Goal: Task Accomplishment & Management: Complete application form

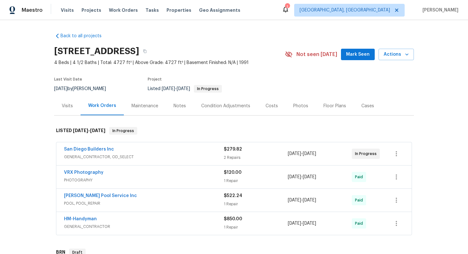
scroll to position [136, 0]
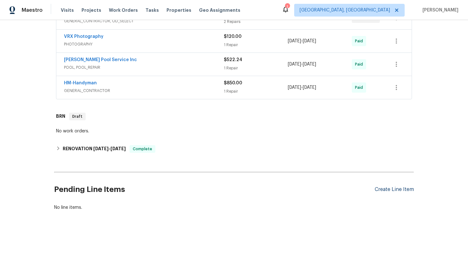
click at [399, 190] on div "Create Line Item" at bounding box center [394, 190] width 39 height 6
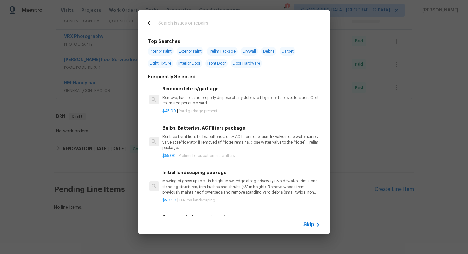
click at [306, 223] on span "Skip" at bounding box center [308, 225] width 11 height 6
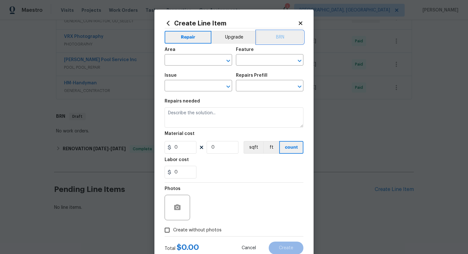
click at [271, 40] on button "BRN" at bounding box center [280, 37] width 47 height 13
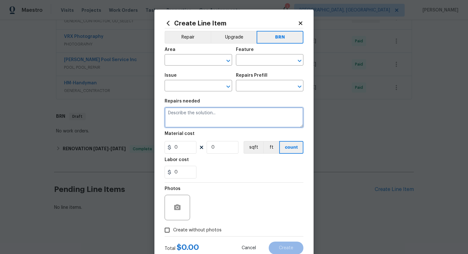
click at [252, 121] on textarea at bounding box center [234, 117] width 139 height 20
paste textarea "Seller to have Impressive Exterminating inspect for WDI, treat if needed and pr…"
click at [167, 114] on textarea "Seller to have Impressive Exterminating inspect for WDI, treat if needed and pr…" at bounding box center [234, 117] width 139 height 20
type textarea "Resale - Seller to have Impressive Exterminating inspect for WDI, treat if need…"
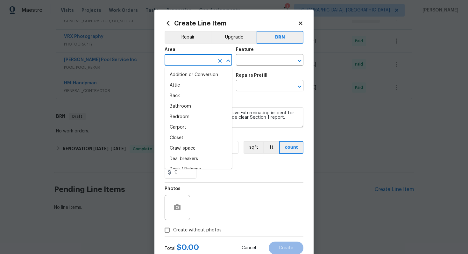
click at [189, 60] on input "text" at bounding box center [190, 61] width 50 height 10
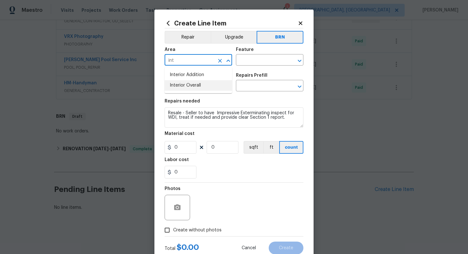
click at [195, 87] on li "Interior Overall" at bounding box center [198, 85] width 67 height 11
type input "Interior Overall"
click at [257, 56] on input "text" at bounding box center [261, 61] width 50 height 10
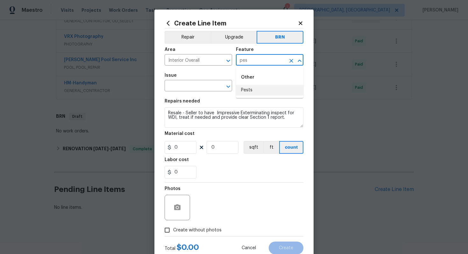
click at [252, 89] on li "Pests" at bounding box center [269, 90] width 67 height 11
type input "Pests"
click at [187, 85] on input "text" at bounding box center [190, 86] width 50 height 10
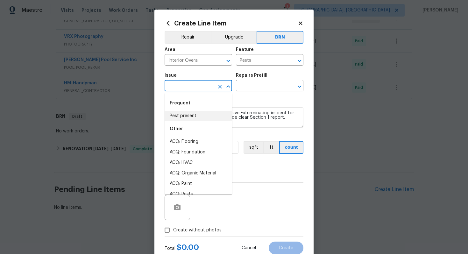
click at [190, 113] on li "Pest present" at bounding box center [198, 116] width 67 height 11
type input "Pest present"
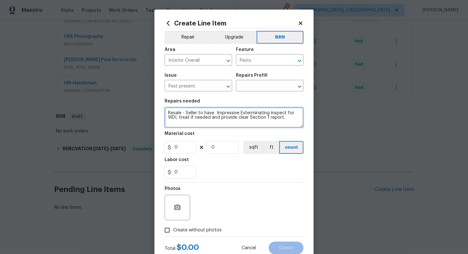
drag, startPoint x: 167, startPoint y: 114, endPoint x: 286, endPoint y: 125, distance: 118.6
click at [286, 125] on textarea "Resale - Seller to have Impressive Exterminating inspect for WDI, treat if need…" at bounding box center [234, 117] width 139 height 20
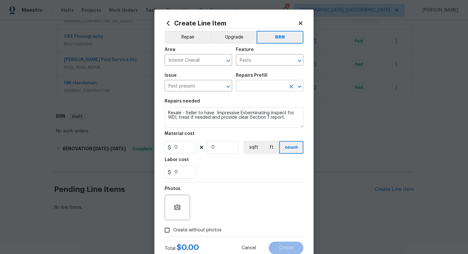
click at [263, 90] on input "text" at bounding box center [261, 86] width 50 height 10
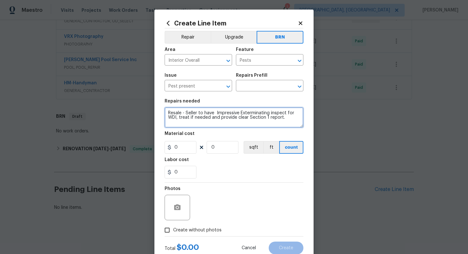
click at [211, 118] on textarea "Resale - Seller to have Impressive Exterminating inspect for WDI, treat if need…" at bounding box center [234, 117] width 139 height 20
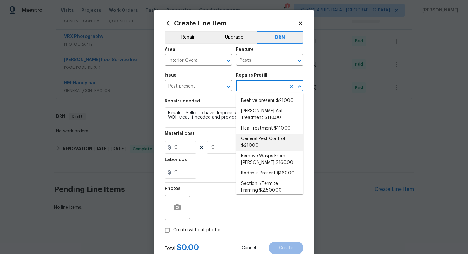
click at [262, 86] on input "text" at bounding box center [261, 86] width 50 height 10
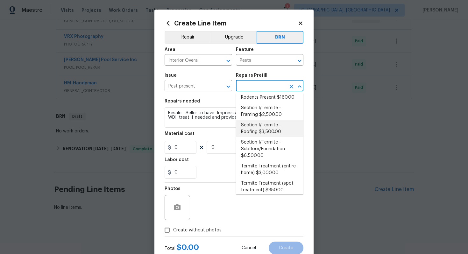
scroll to position [90, 0]
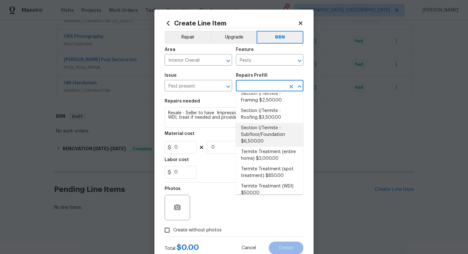
click at [258, 132] on li "Section I/Termite - Subfloor/Foundation $6,500.00" at bounding box center [269, 135] width 67 height 24
type input "Section I/Termite - Subfloor/Foundation $6,500.00"
type textarea "Section I/Termite Subfloor/Foundation including replacing/repairing damaged sub…"
type input "6500"
type input "1"
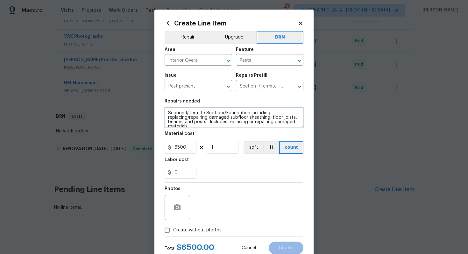
scroll to position [4, 0]
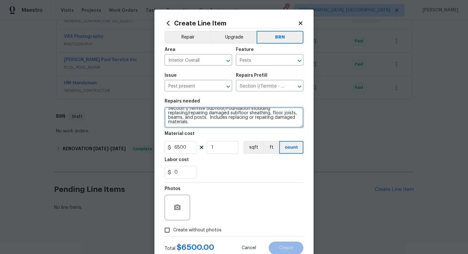
drag, startPoint x: 167, startPoint y: 113, endPoint x: 211, endPoint y: 133, distance: 48.4
click at [211, 133] on section "Repairs needed Section I/Termite Subfloor/Foundation including replacing/repair…" at bounding box center [234, 138] width 139 height 87
paste textarea "Resale - Seller to have Impressive Exterminating inspect for WDI, treat if need…"
type textarea "Resale - Seller to have Impressive Exterminating inspect for WDI, treat if need…"
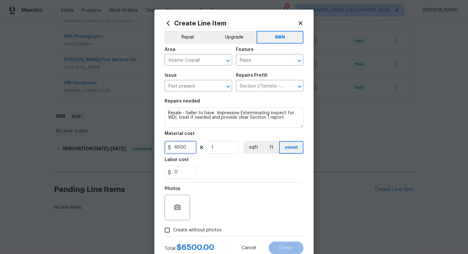
click at [180, 148] on input "6500" at bounding box center [181, 147] width 32 height 13
type input "0"
click at [175, 173] on input "0" at bounding box center [181, 172] width 32 height 13
type input "150"
click at [244, 195] on div "Photos" at bounding box center [234, 203] width 139 height 41
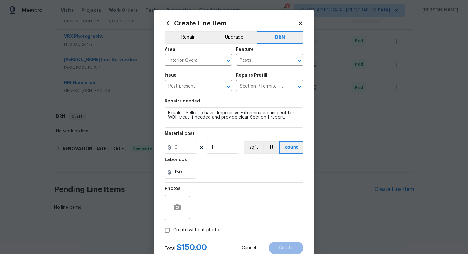
scroll to position [20, 0]
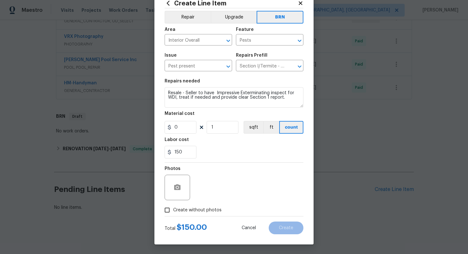
click at [207, 209] on span "Create without photos" at bounding box center [197, 210] width 48 height 7
click at [173, 209] on input "Create without photos" at bounding box center [167, 210] width 12 height 12
checkbox input "true"
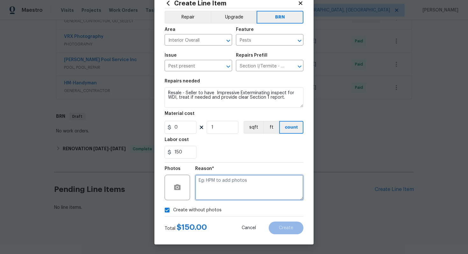
click at [222, 188] on textarea at bounding box center [249, 187] width 108 height 25
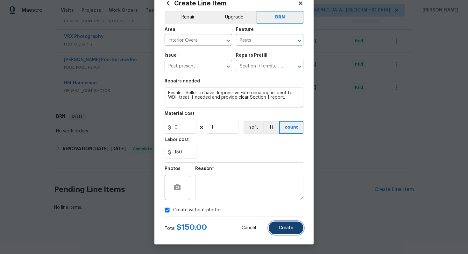
click at [289, 230] on span "Create" at bounding box center [286, 228] width 14 height 5
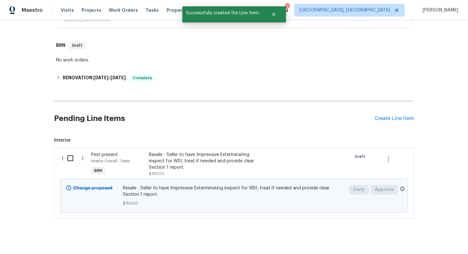
scroll to position [215, 0]
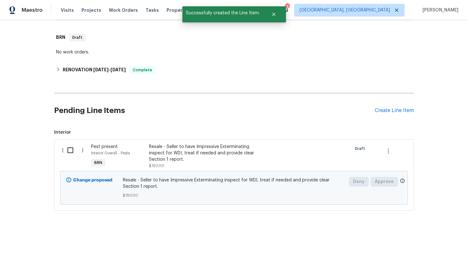
click at [75, 149] on input "checkbox" at bounding box center [73, 150] width 18 height 13
checkbox input "true"
click at [415, 238] on span "Create Work Order" at bounding box center [431, 238] width 42 height 8
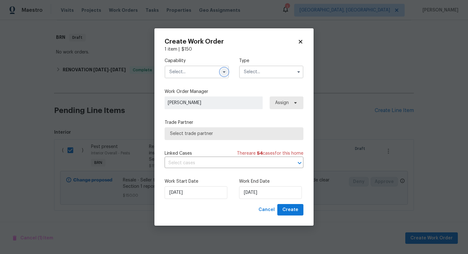
click at [225, 73] on icon "button" at bounding box center [224, 71] width 5 height 5
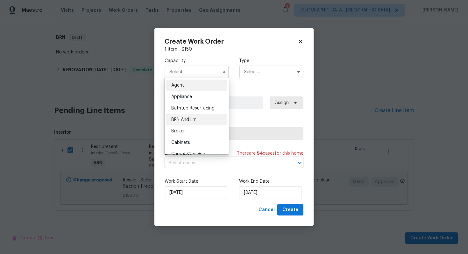
click at [218, 123] on div "BRN And Lrr" at bounding box center [196, 119] width 61 height 11
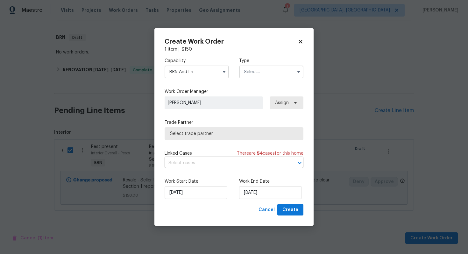
click at [274, 71] on input "text" at bounding box center [271, 72] width 64 height 13
click at [224, 71] on icon "button" at bounding box center [224, 72] width 3 height 2
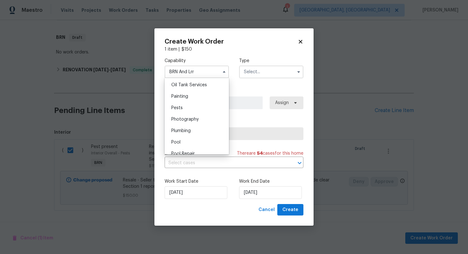
scroll to position [495, 0]
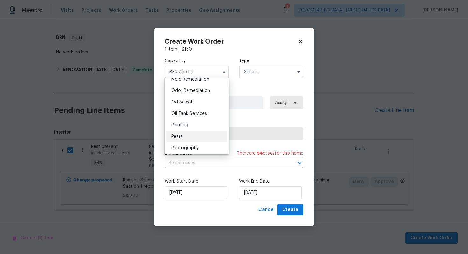
click at [191, 136] on div "Pests" at bounding box center [196, 136] width 61 height 11
type input "Pests"
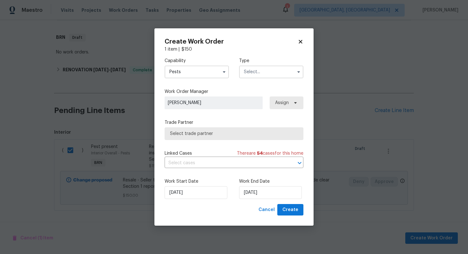
click at [262, 72] on input "text" at bounding box center [271, 72] width 64 height 13
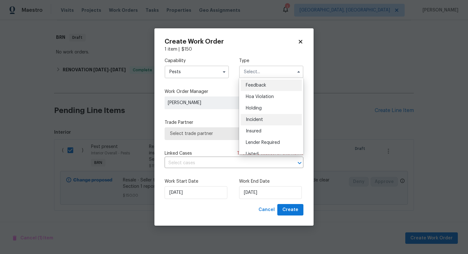
scroll to position [145, 0]
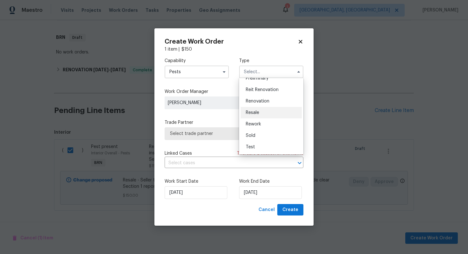
click at [272, 114] on div "Resale" at bounding box center [271, 112] width 61 height 11
type input "Resale"
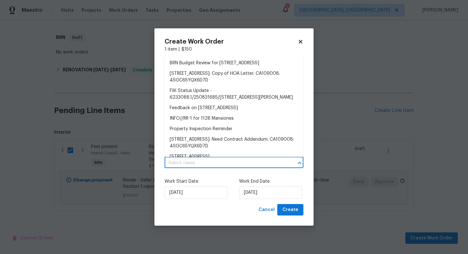
click at [224, 162] on input "text" at bounding box center [225, 163] width 121 height 10
click at [221, 68] on li "BRN Budget Review for 1128 Mansiones Ln, Chula Vista, CA 91910" at bounding box center [234, 63] width 139 height 11
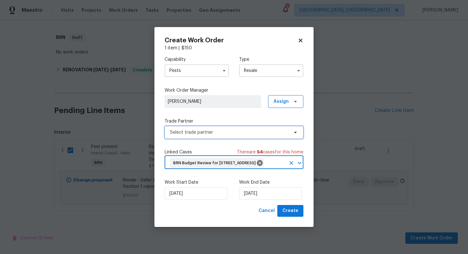
click at [207, 129] on span "Select trade partner" at bounding box center [229, 132] width 119 height 6
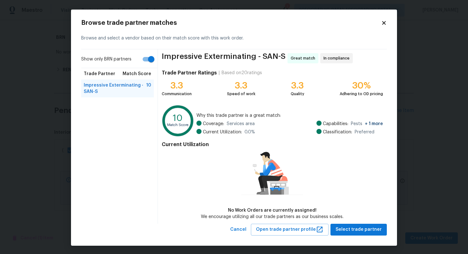
scroll to position [1, 0]
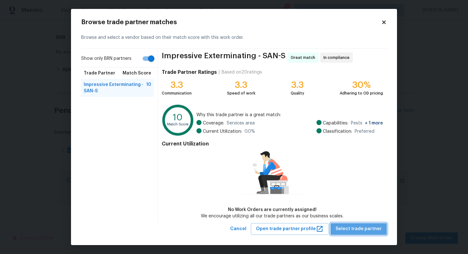
click at [363, 232] on span "Select trade partner" at bounding box center [358, 229] width 46 height 8
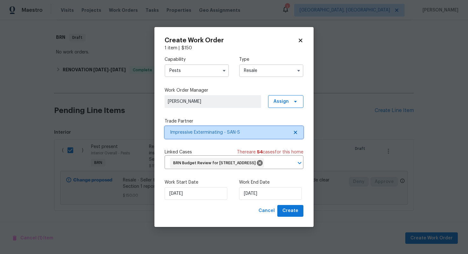
scroll to position [0, 0]
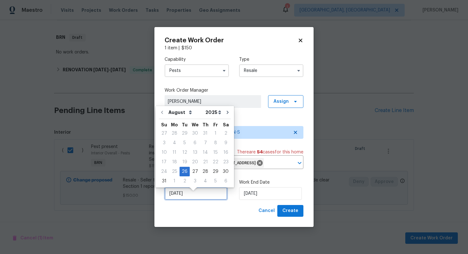
click at [179, 199] on input "8/26/2025" at bounding box center [196, 193] width 63 height 13
click at [192, 173] on div "27" at bounding box center [195, 171] width 11 height 9
type input "8/27/2025"
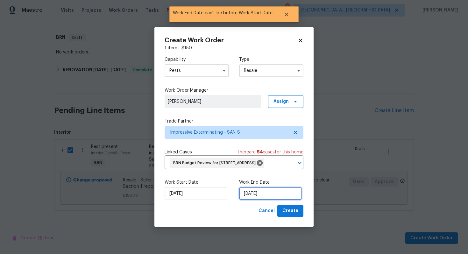
click at [250, 199] on input "8/27/2025" at bounding box center [270, 193] width 63 height 13
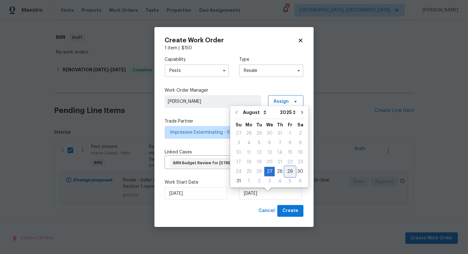
click at [286, 175] on div "29" at bounding box center [290, 171] width 10 height 9
type input "8/29/2025"
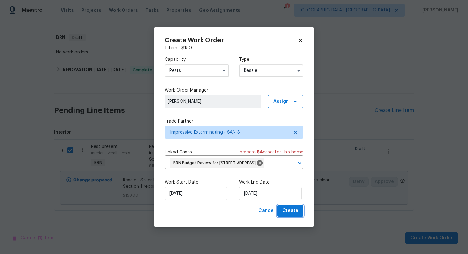
click at [289, 215] on span "Create" at bounding box center [290, 211] width 16 height 8
checkbox input "false"
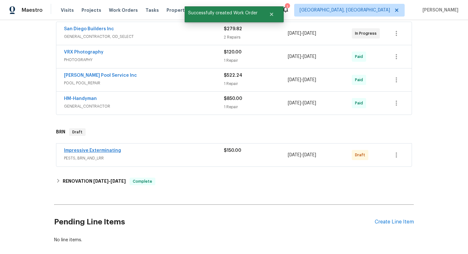
scroll to position [107, 0]
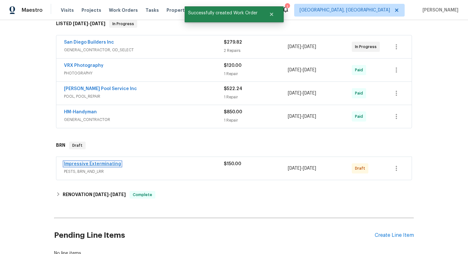
click at [86, 165] on link "Impressive Exterminating" at bounding box center [92, 164] width 57 height 4
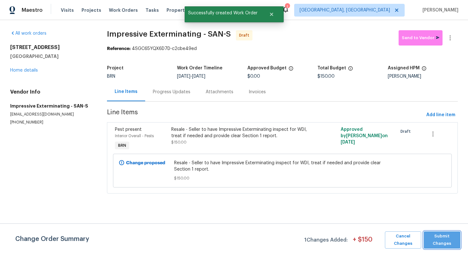
click at [433, 236] on span "Submit Changes" at bounding box center [442, 240] width 30 height 15
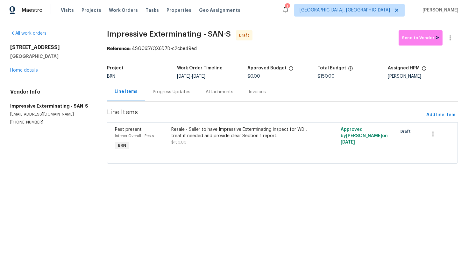
click at [172, 103] on section "Impressive Exterminating - SAN-S Draft Send to Vendor Reference: 4SGC65YQX6D7D-…" at bounding box center [282, 100] width 351 height 141
click at [174, 93] on div "Progress Updates" at bounding box center [172, 92] width 38 height 6
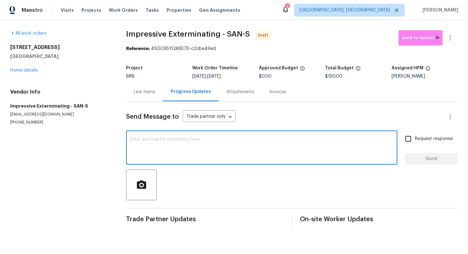
click at [212, 144] on textarea at bounding box center [262, 148] width 264 height 22
paste textarea "Hey! This is Ajay with Opendoor. I’m confirming a BRN Work Order for the proper…"
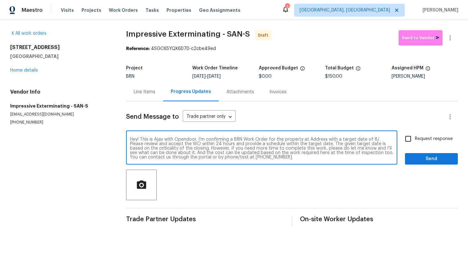
click at [318, 139] on textarea "Hey! This is Ajay with Opendoor. I’m confirming a BRN Work Order for the proper…" at bounding box center [262, 148] width 264 height 22
paste textarea "1128 Mansiones Ln, Chula Vista, CA 91910"
click at [177, 144] on textarea "Hey! This is Ajay with Opendoor. I’m confirming a BRN Work Order for the proper…" at bounding box center [262, 148] width 264 height 22
type textarea "Hey! This is Ajay with Opendoor. I’m confirming a BRN Work Order for the proper…"
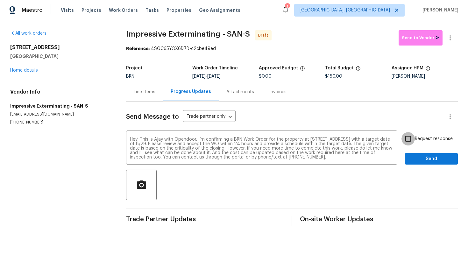
click at [414, 142] on input "Request response" at bounding box center [407, 138] width 13 height 13
checkbox input "true"
click at [421, 158] on span "Send" at bounding box center [431, 159] width 43 height 8
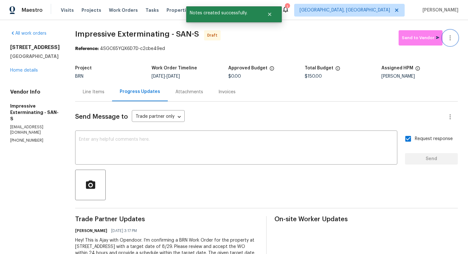
click at [449, 40] on icon "button" at bounding box center [450, 38] width 8 height 8
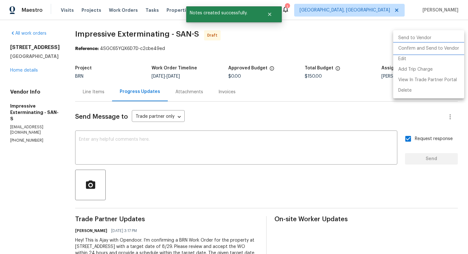
click at [447, 47] on li "Confirm and Send to Vendor" at bounding box center [428, 48] width 71 height 11
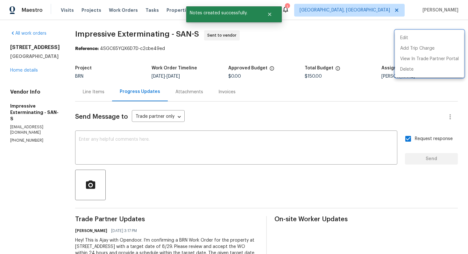
click at [331, 103] on div at bounding box center [234, 127] width 468 height 254
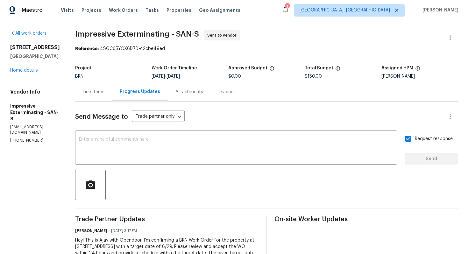
click at [103, 99] on div "Line Items" at bounding box center [93, 91] width 37 height 19
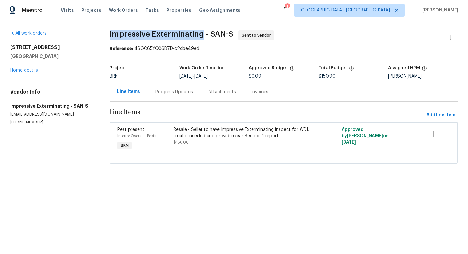
drag, startPoint x: 107, startPoint y: 33, endPoint x: 201, endPoint y: 31, distance: 93.9
click at [202, 31] on div "All work orders 1128 Mansiones Ln Chula Vista, CA 91910 Home details Vendor Inf…" at bounding box center [234, 100] width 468 height 161
copy span "Impressive Exterminating"
click at [304, 30] on span "Impressive Exterminating - SAN-S Sent to vendor" at bounding box center [275, 37] width 333 height 15
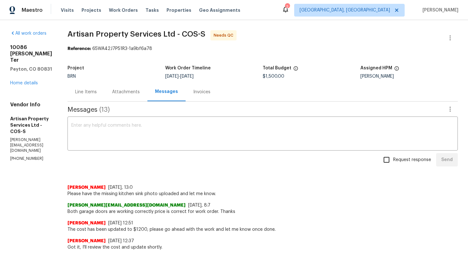
click at [83, 91] on div "Line Items" at bounding box center [86, 92] width 22 height 6
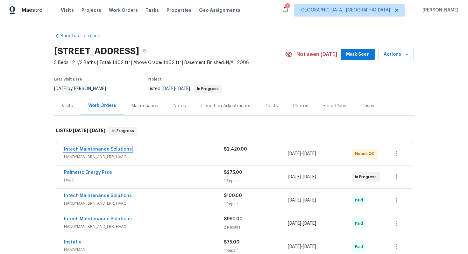
click at [89, 149] on link "Intech Maintenance Solutions" at bounding box center [98, 149] width 68 height 4
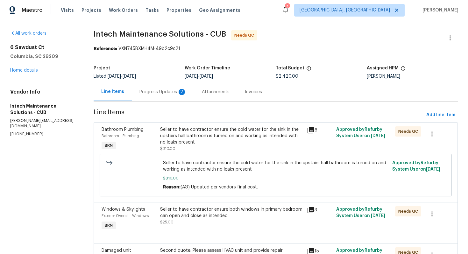
click at [170, 92] on div "Progress Updates 2" at bounding box center [162, 92] width 47 height 6
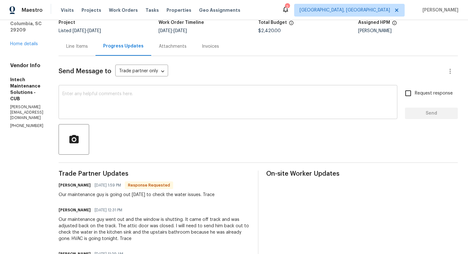
scroll to position [51, 0]
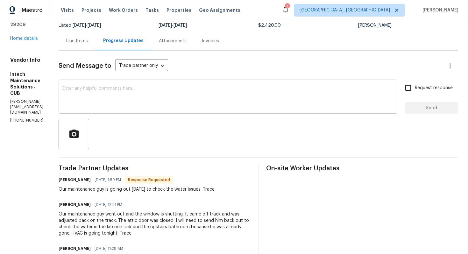
click at [169, 102] on textarea at bounding box center [227, 97] width 331 height 22
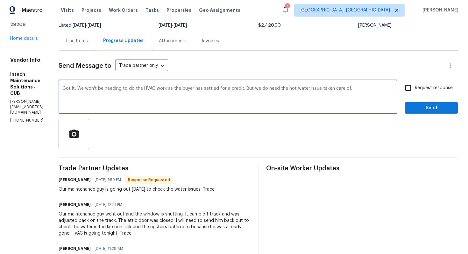
type textarea "Got it, We won't be needing to do the HVAC work as the buyer has settled for a …"
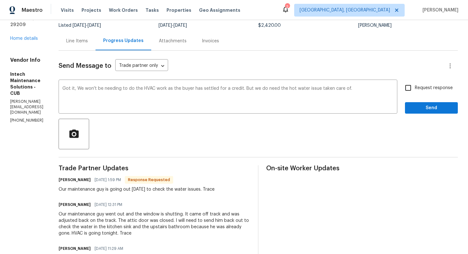
click at [426, 85] on span "Request response" at bounding box center [434, 88] width 38 height 7
click at [415, 84] on input "Request response" at bounding box center [407, 87] width 13 height 13
checkbox input "true"
click at [428, 106] on span "Send" at bounding box center [431, 108] width 43 height 8
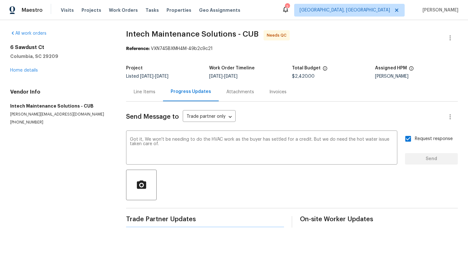
scroll to position [0, 0]
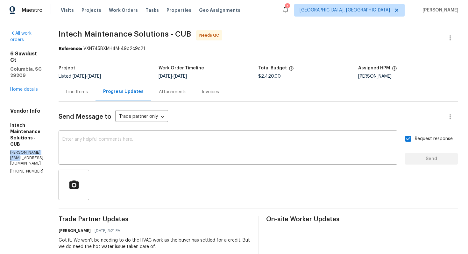
drag, startPoint x: 10, startPoint y: 134, endPoint x: 51, endPoint y: 133, distance: 41.4
copy p "[PERSON_NAME][EMAIL_ADDRESS][DOMAIN_NAME]"
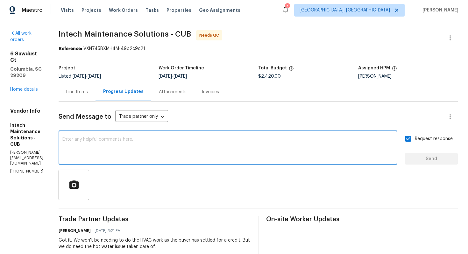
click at [84, 151] on textarea at bounding box center [227, 148] width 331 height 22
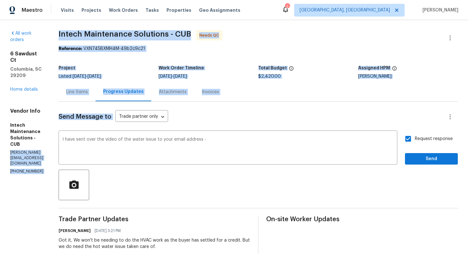
drag, startPoint x: 11, startPoint y: 134, endPoint x: 57, endPoint y: 131, distance: 46.9
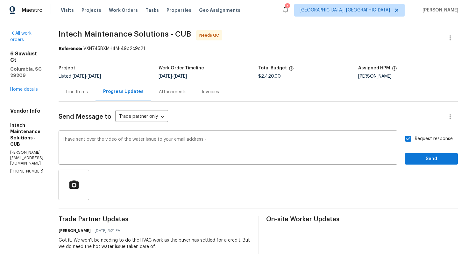
drag, startPoint x: 9, startPoint y: 132, endPoint x: 53, endPoint y: 134, distance: 44.0
copy p "[PERSON_NAME][EMAIL_ADDRESS][DOMAIN_NAME]"
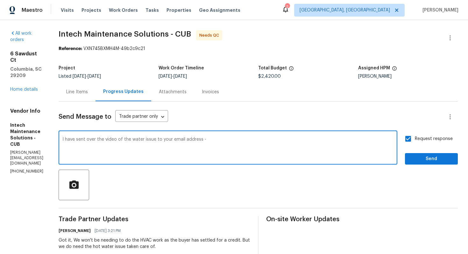
click at [241, 141] on textarea "I have sent over the video of the water issue to your email address -" at bounding box center [227, 148] width 331 height 22
paste textarea "[PERSON_NAME][EMAIL_ADDRESS][DOMAIN_NAME]"
type textarea "I have sent over the video of the water issue to your email address - [PERSON_N…"
click at [427, 158] on span "Send" at bounding box center [431, 159] width 43 height 8
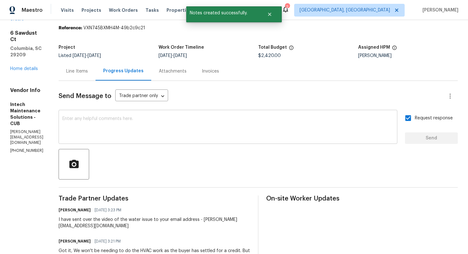
scroll to position [46, 0]
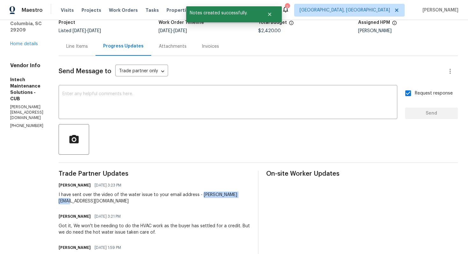
drag, startPoint x: 204, startPoint y: 196, endPoint x: 255, endPoint y: 195, distance: 50.9
copy div "[PERSON_NAME][EMAIL_ADDRESS][DOMAIN_NAME]"
